Goal: Check status: Check status

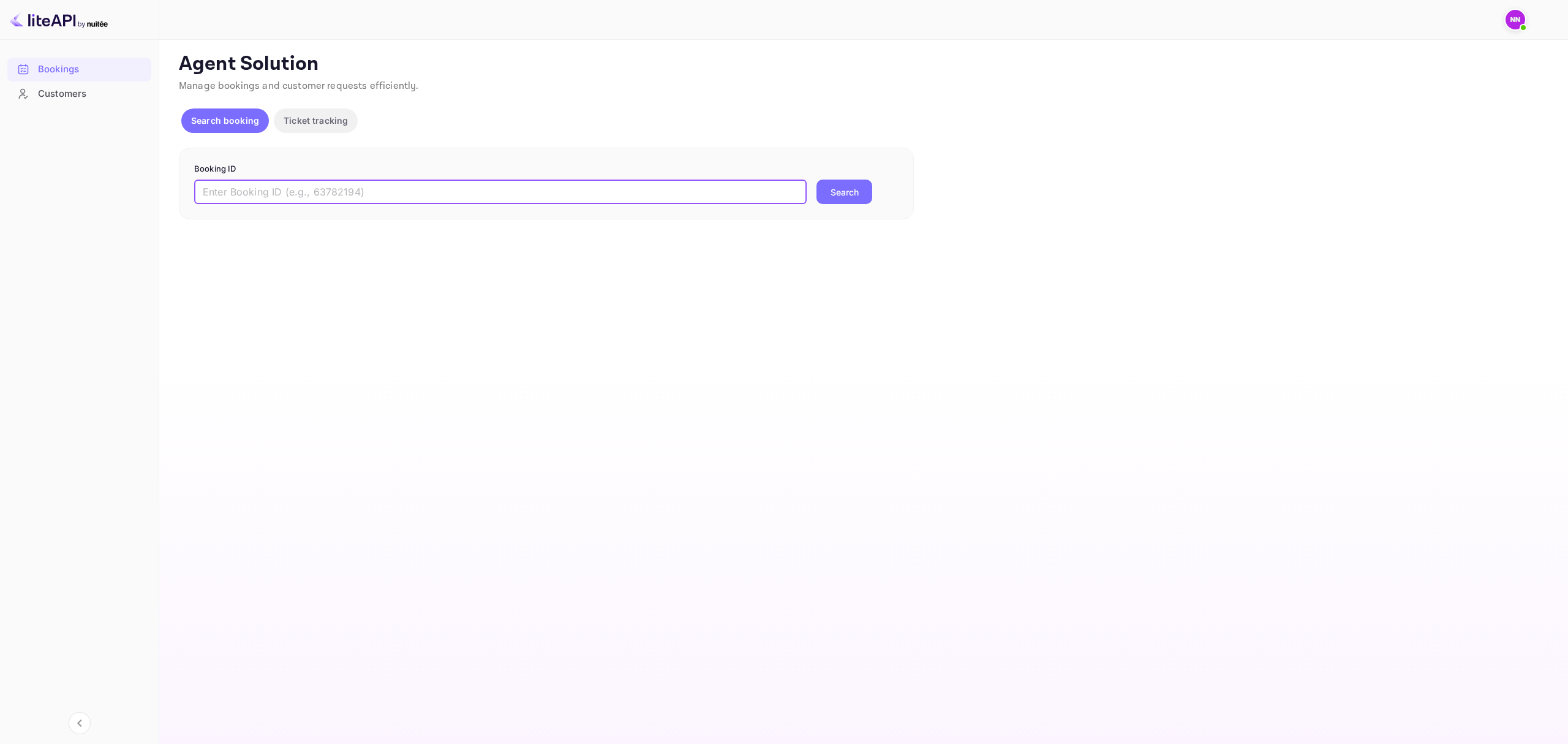
click at [363, 196] on input "text" at bounding box center [501, 192] width 613 height 25
paste input "crBtM2xig"
click at [848, 188] on button "Search" at bounding box center [844, 192] width 56 height 25
drag, startPoint x: 297, startPoint y: 185, endPoint x: 159, endPoint y: 171, distance: 138.7
click at [159, 171] on div "Unsaved Changes Ticket Affiliate URL [URL][DOMAIN_NAME] Business partner name N…" at bounding box center [856, 137] width 1394 height 194
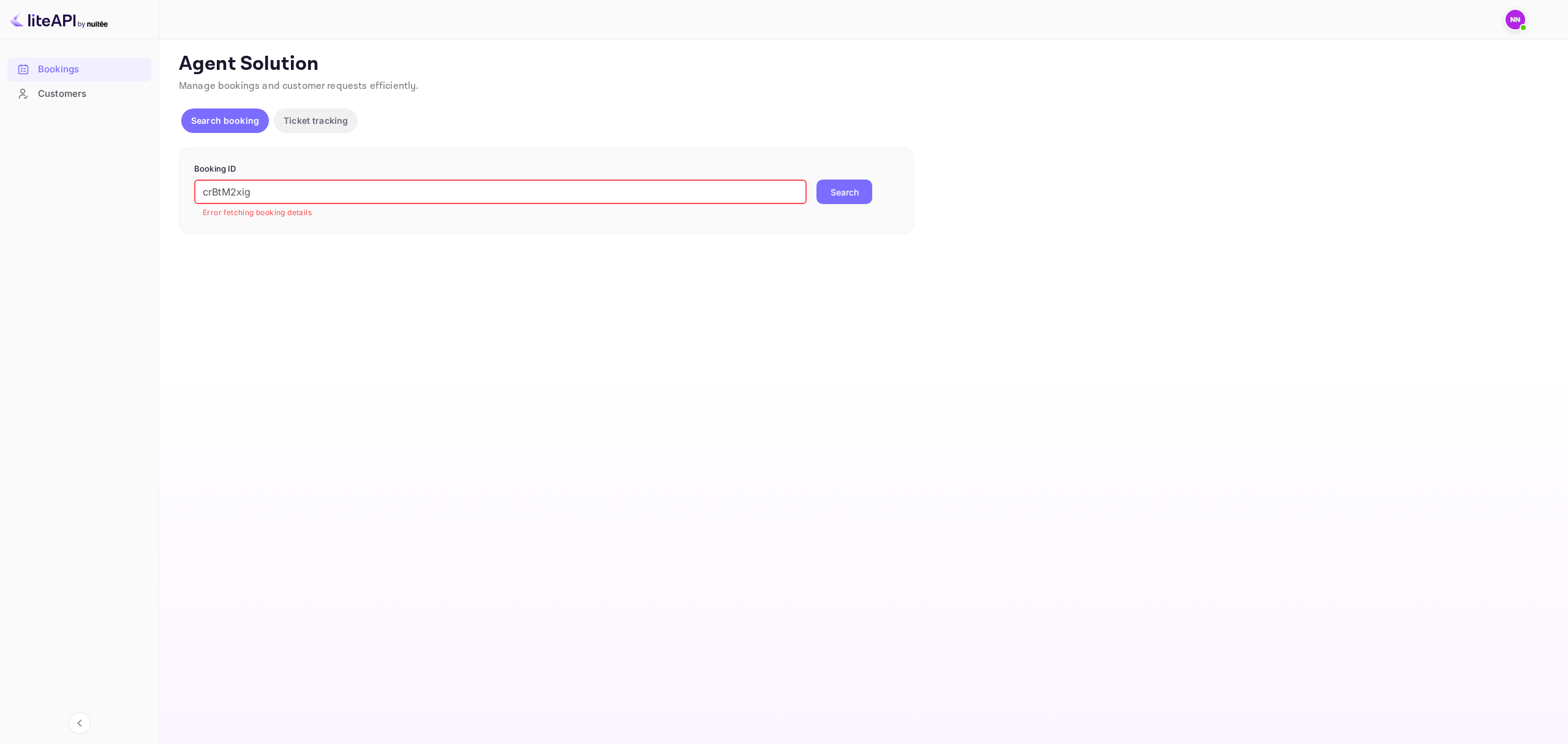
paste input "9842724"
type input "9842724"
click at [854, 198] on button "Search" at bounding box center [844, 192] width 56 height 25
click at [1510, 25] on img at bounding box center [1516, 20] width 20 height 20
click at [1429, 140] on div "Sign out" at bounding box center [1441, 146] width 170 height 27
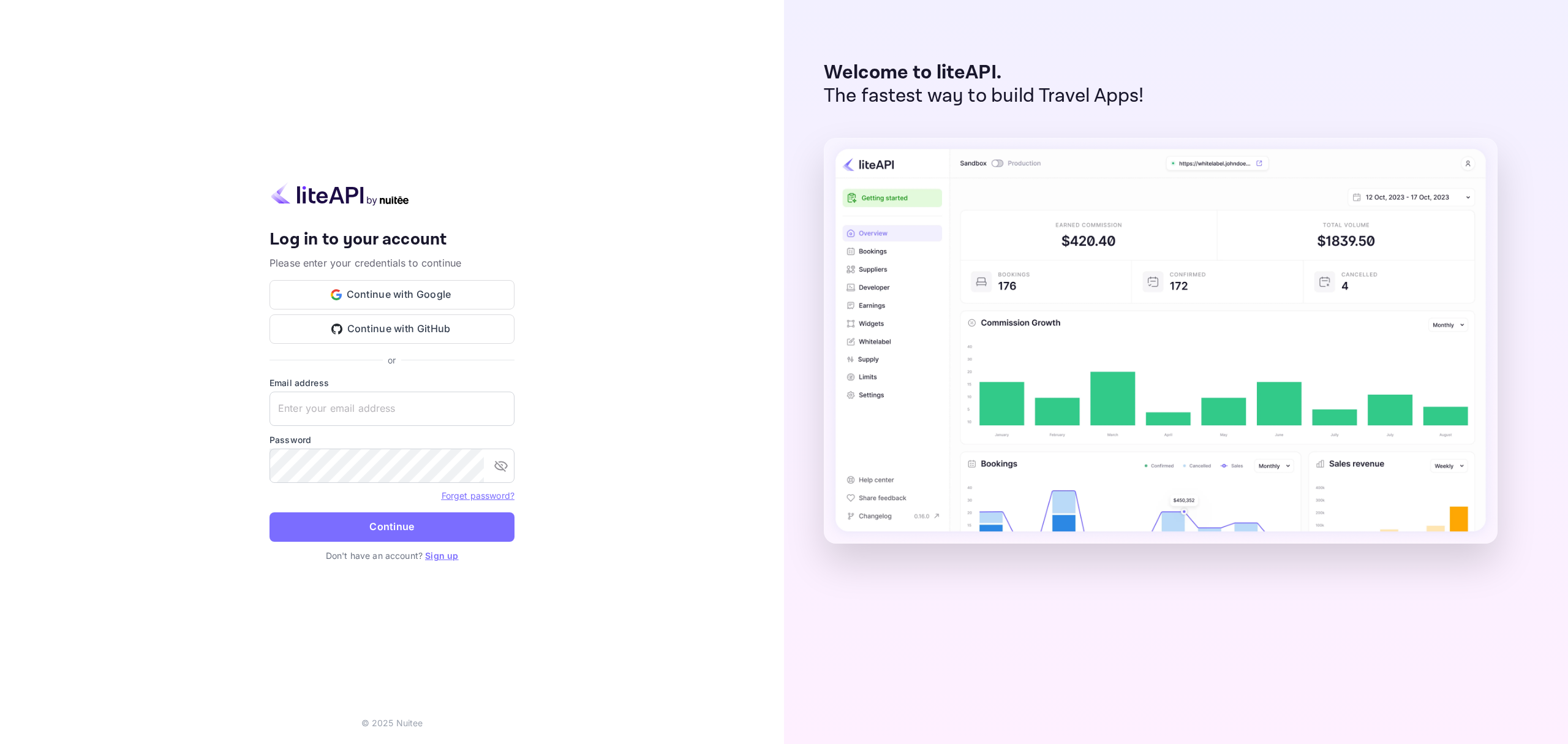
type input "[EMAIL_ADDRESS][DOMAIN_NAME]"
